Goal: Register for event/course

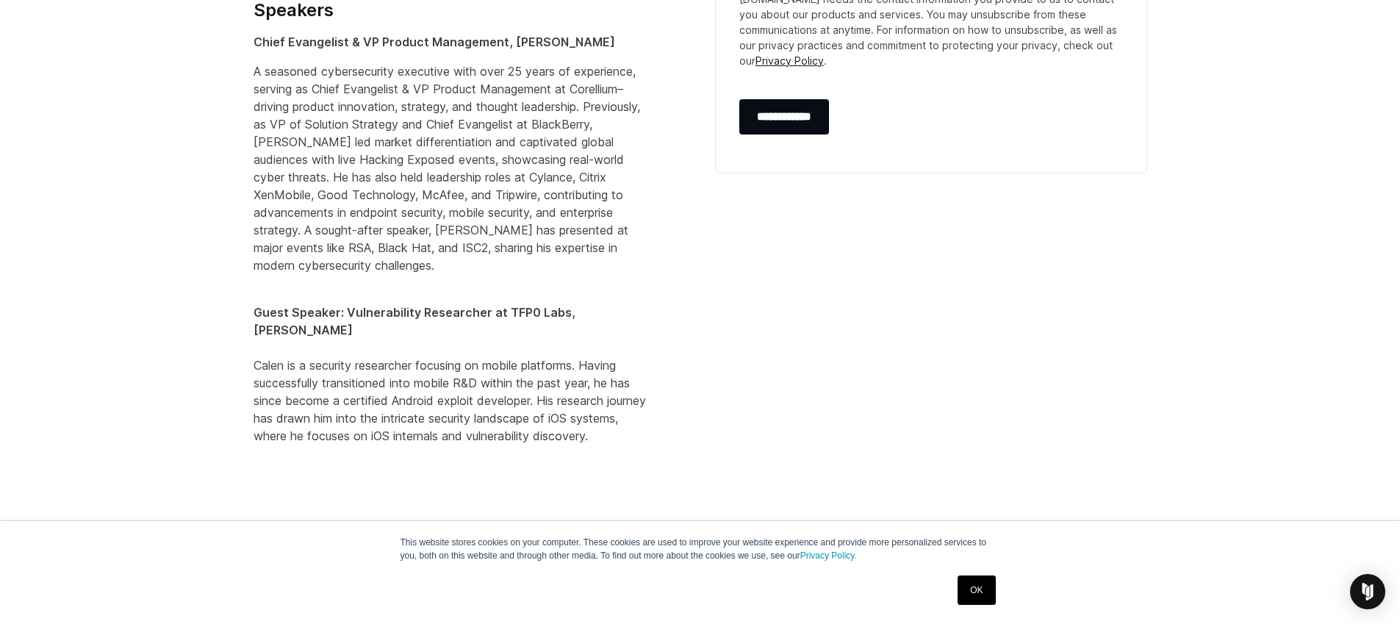
scroll to position [1380, 0]
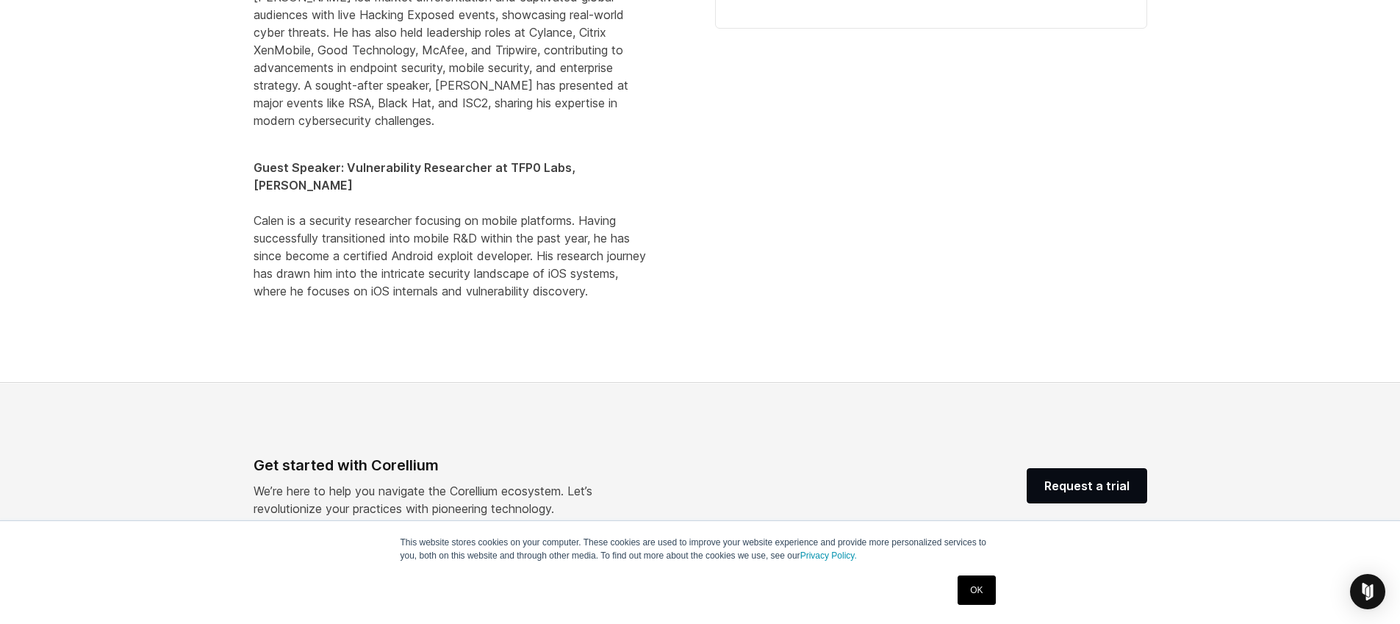
click at [967, 592] on link "OK" at bounding box center [976, 589] width 37 height 29
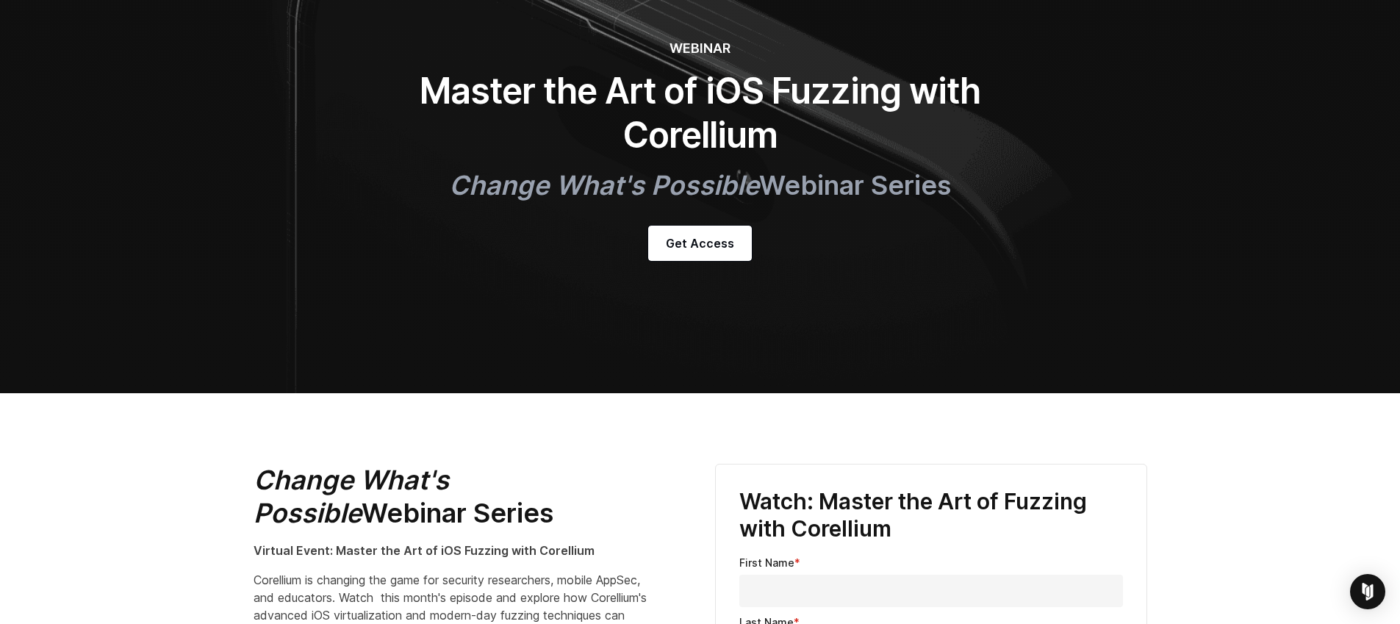
scroll to position [0, 0]
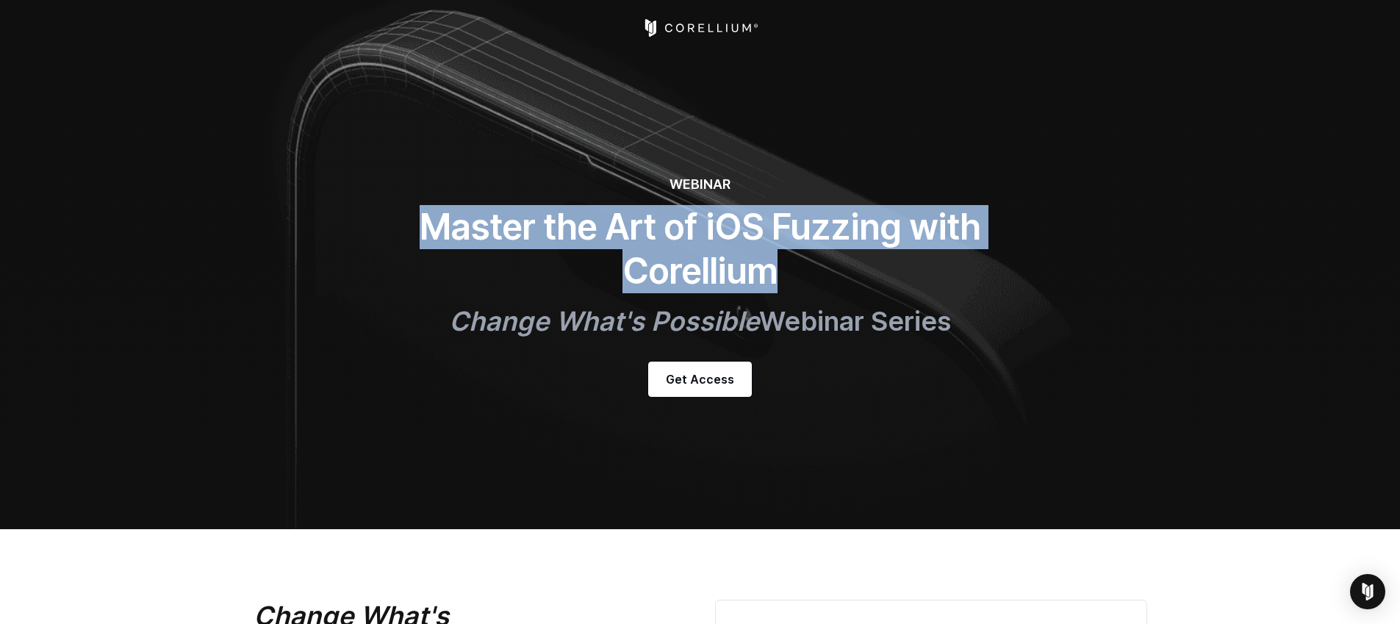
drag, startPoint x: 780, startPoint y: 284, endPoint x: 431, endPoint y: 231, distance: 353.1
click at [431, 231] on h1 "Master the Art of iOS Fuzzing with Corellium" at bounding box center [700, 249] width 588 height 88
copy h1 "Master the Art of iOS Fuzzing with Corellium"
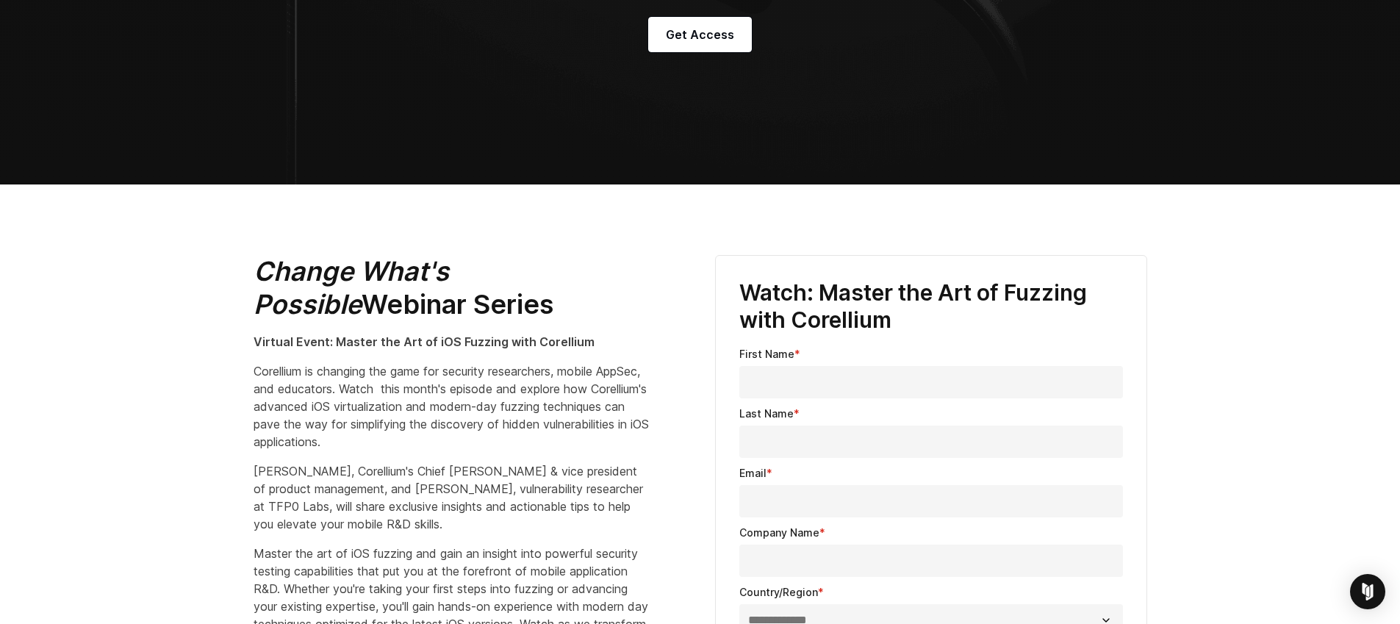
scroll to position [173, 0]
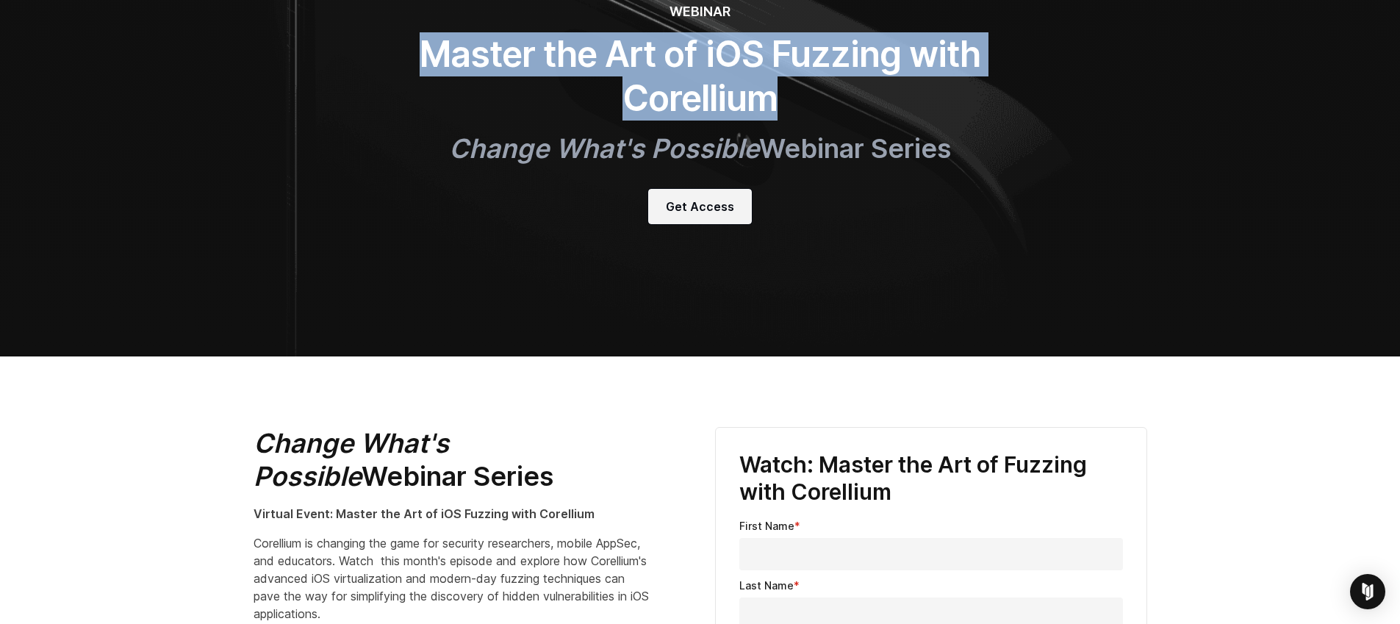
click at [709, 202] on span "Get Access" at bounding box center [700, 207] width 68 height 18
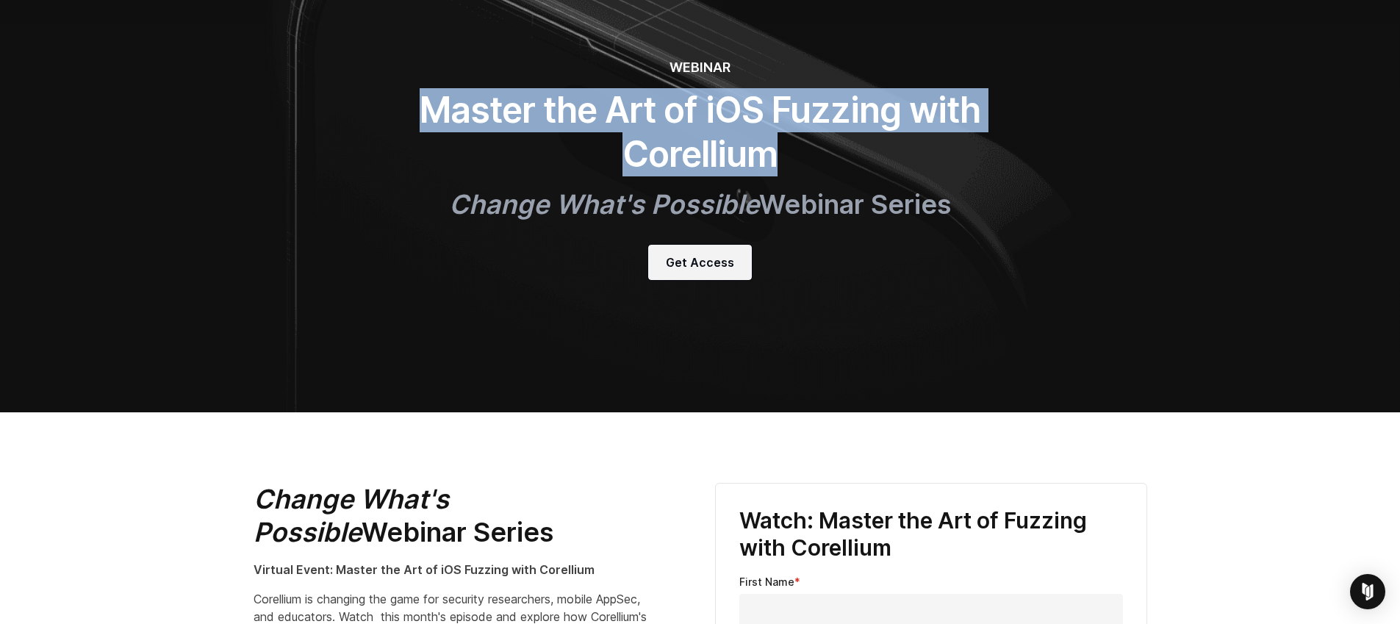
scroll to position [116, 0]
